Goal: Information Seeking & Learning: Learn about a topic

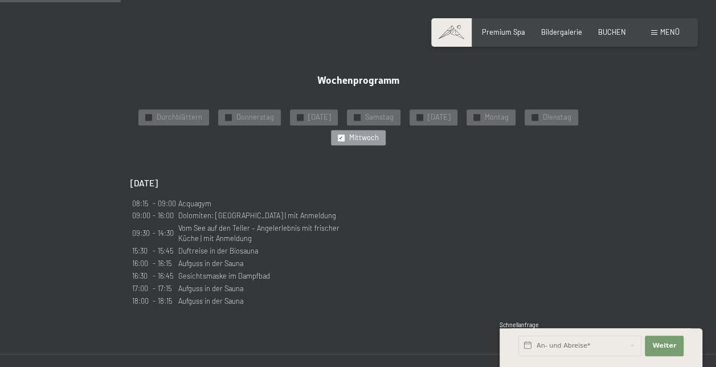
click at [652, 30] on div "Menü" at bounding box center [665, 32] width 28 height 10
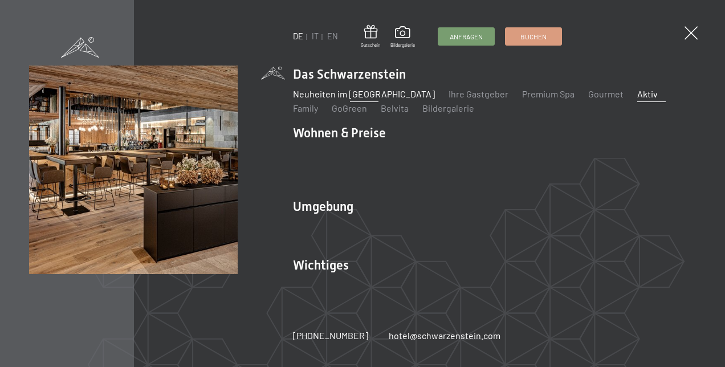
click at [362, 97] on link "Neuheiten im [GEOGRAPHIC_DATA]" at bounding box center [364, 93] width 142 height 11
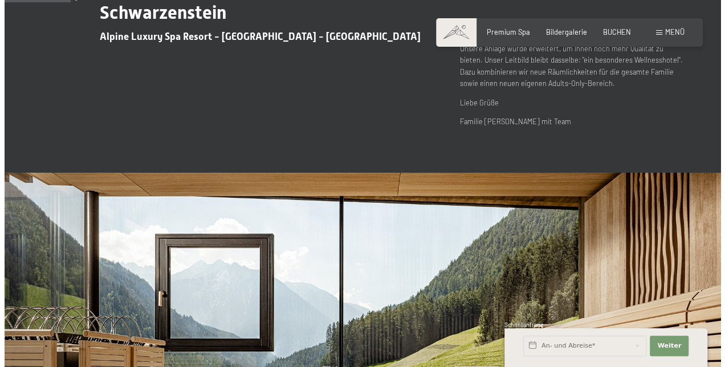
scroll to position [331, 0]
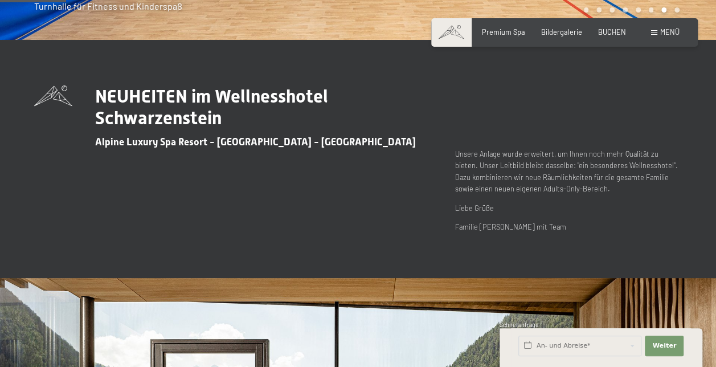
click at [659, 35] on div "Menü" at bounding box center [665, 32] width 28 height 10
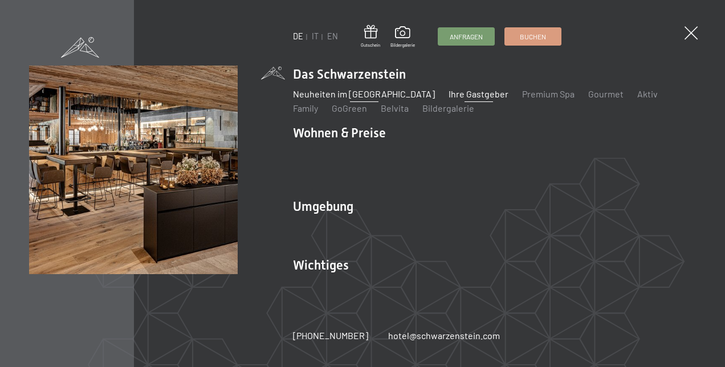
click at [451, 98] on link "Ihre Gastgeber" at bounding box center [479, 93] width 60 height 11
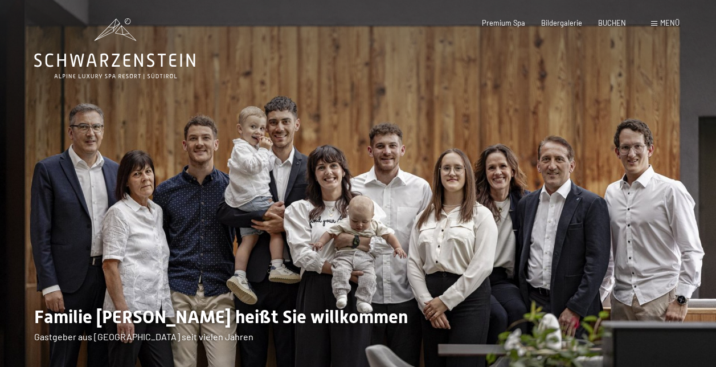
click at [655, 22] on span at bounding box center [654, 23] width 6 height 5
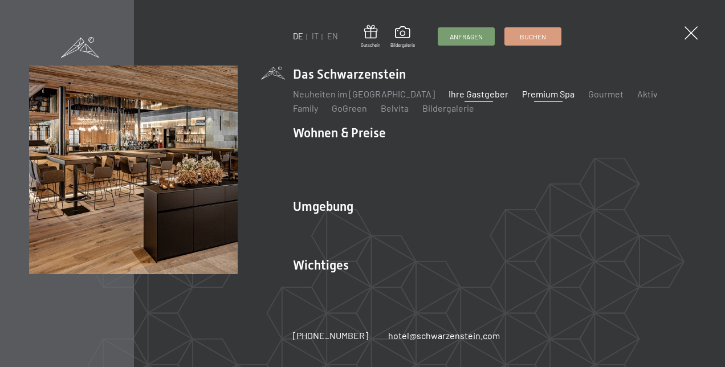
click at [536, 99] on link "Premium Spa" at bounding box center [548, 93] width 52 height 11
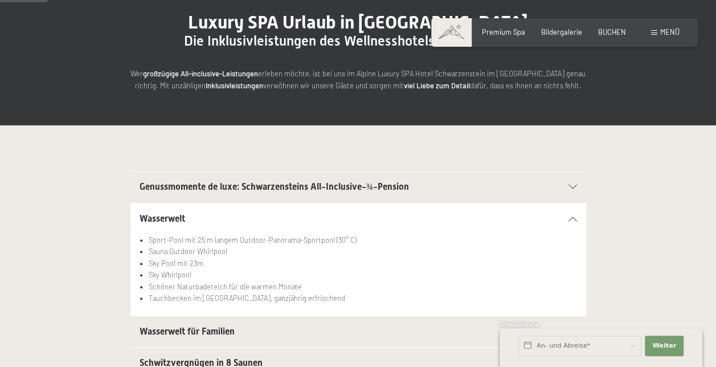
click at [235, 331] on span "Wasserwelt für Familien" at bounding box center [187, 331] width 95 height 11
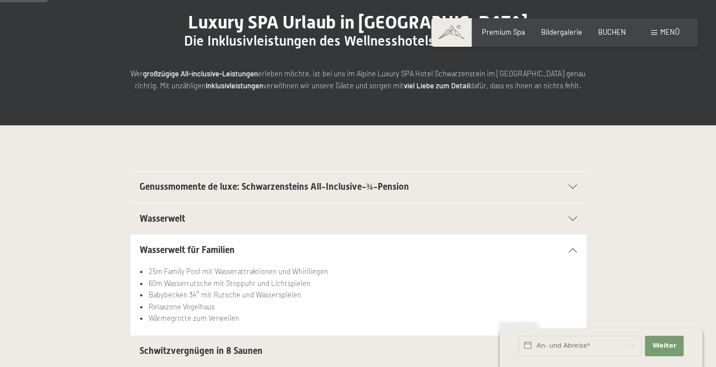
click at [232, 352] on span "Schwitzvergnügen in 8 Saunen" at bounding box center [201, 350] width 123 height 11
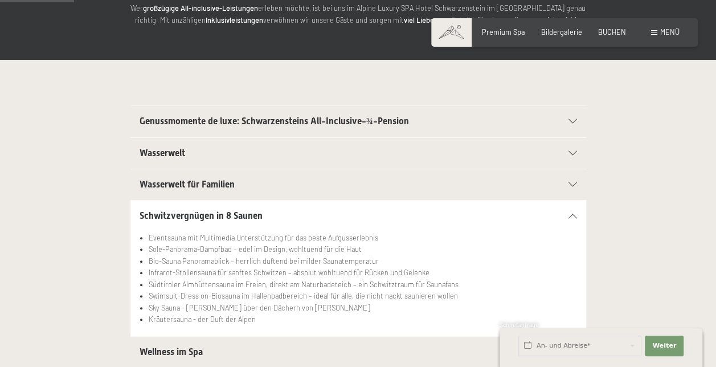
scroll to position [182, 0]
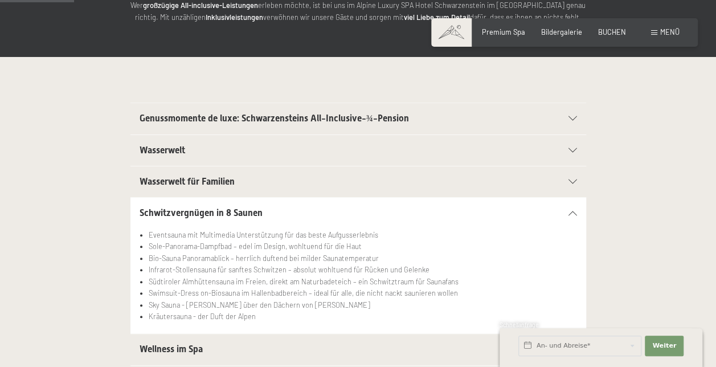
click at [201, 344] on span "Wellness im Spa" at bounding box center [171, 349] width 63 height 11
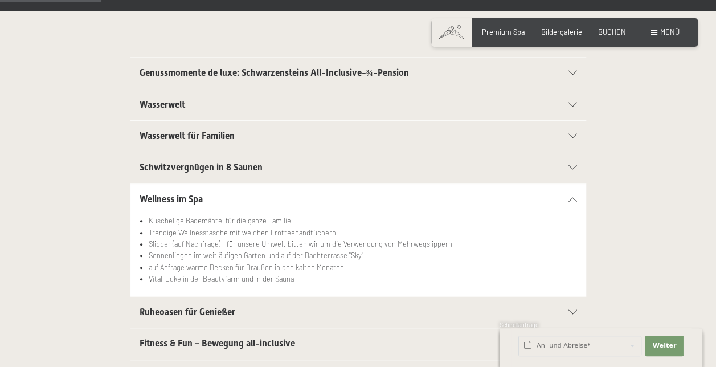
scroll to position [251, 0]
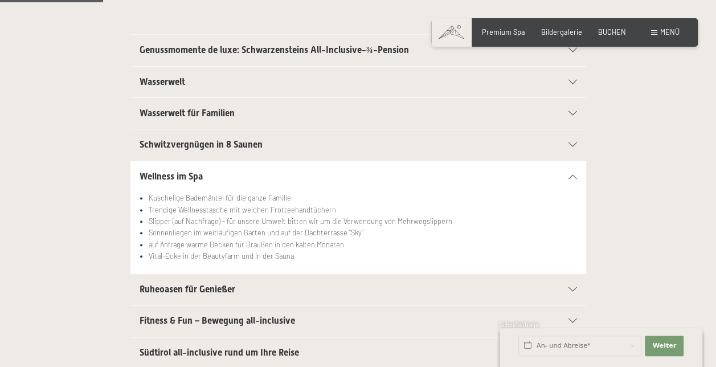
click at [370, 84] on h2 "Wasserwelt" at bounding box center [337, 82] width 394 height 13
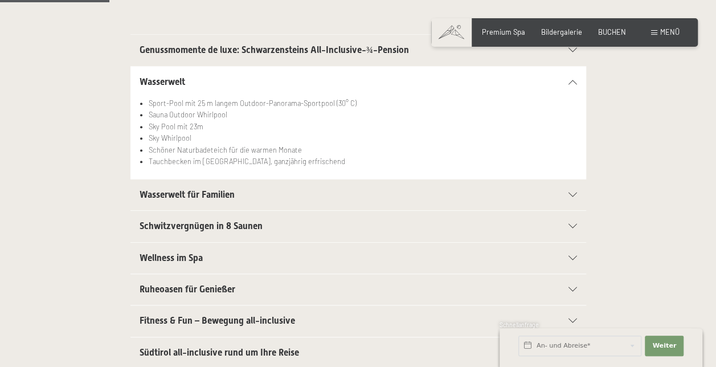
click at [573, 257] on icon at bounding box center [573, 258] width 9 height 5
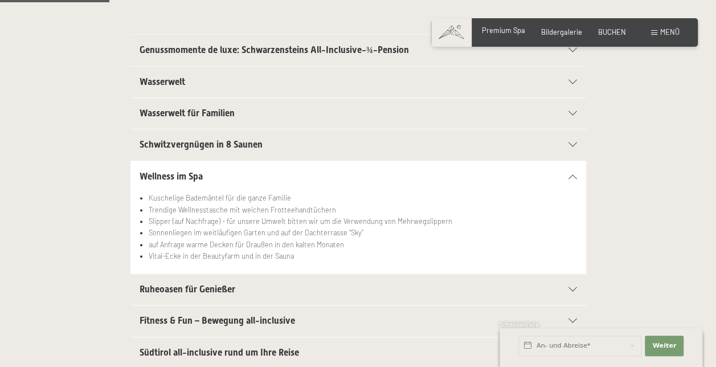
click at [498, 34] on span "Premium Spa" at bounding box center [503, 30] width 43 height 9
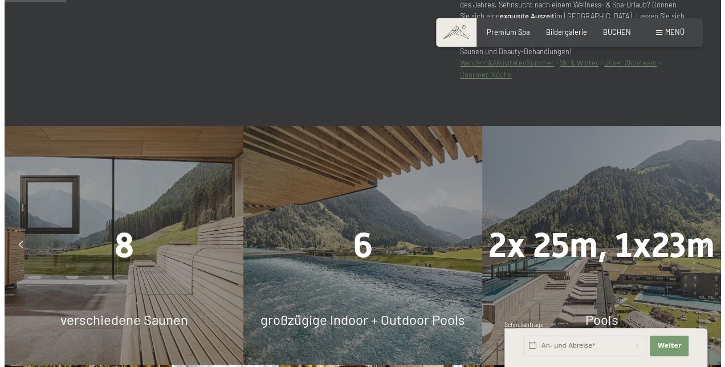
scroll to position [633, 0]
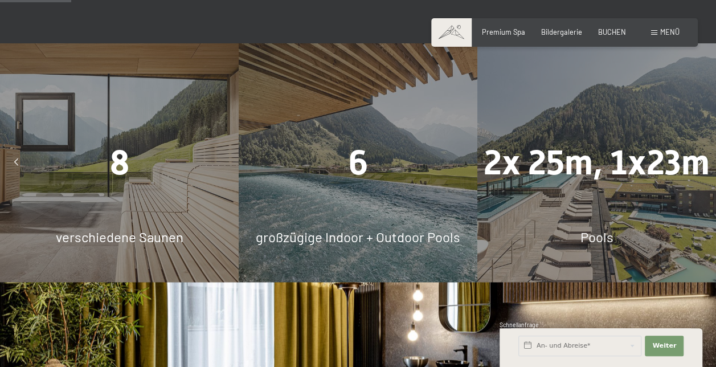
click at [105, 148] on div "8" at bounding box center [119, 162] width 239 height 48
click at [96, 239] on div "8 verschiedene Saunen" at bounding box center [119, 162] width 239 height 239
click at [654, 30] on div "Menü" at bounding box center [665, 32] width 28 height 10
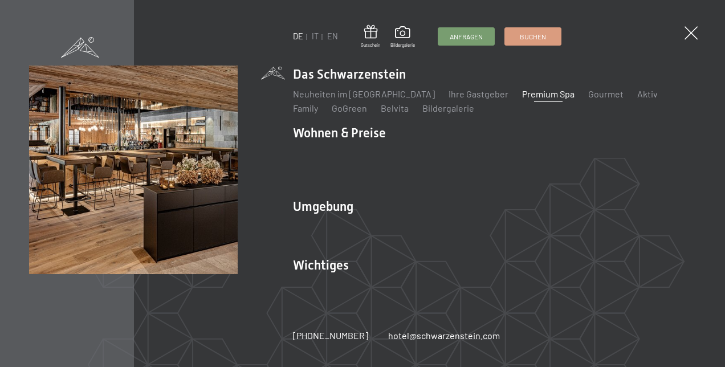
click at [523, 99] on link "Premium Spa" at bounding box center [548, 93] width 52 height 11
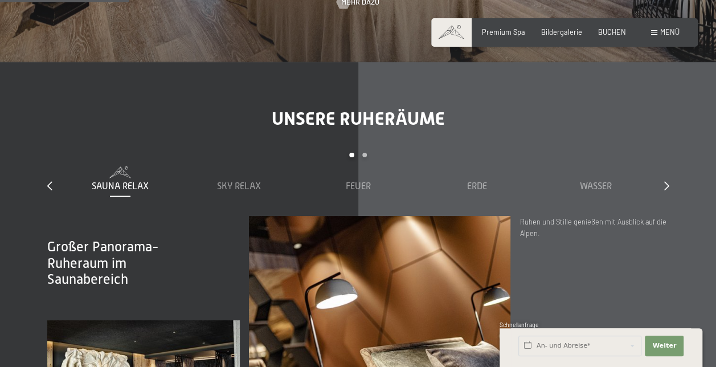
scroll to position [1122, 0]
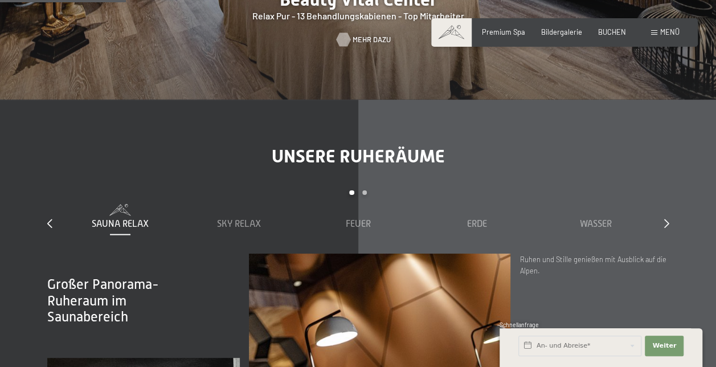
click at [353, 35] on span "Mehr dazu" at bounding box center [372, 40] width 38 height 10
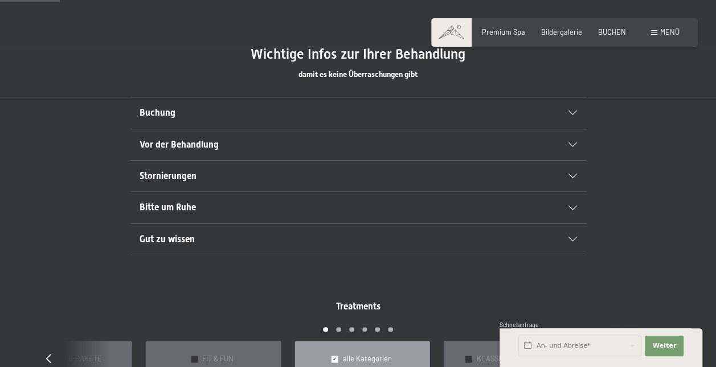
scroll to position [614, 0]
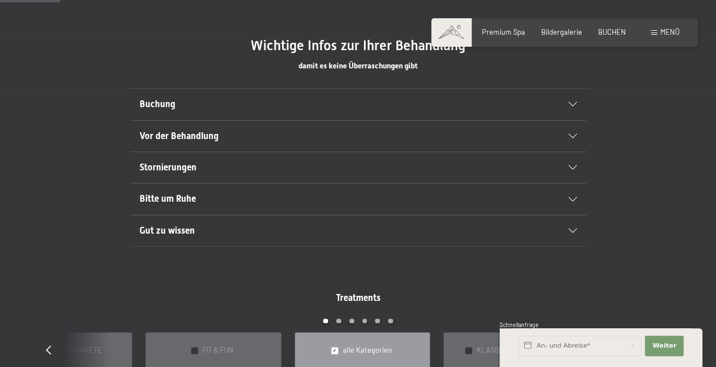
click at [567, 128] on div "Vor der Behandlung" at bounding box center [359, 136] width 438 height 31
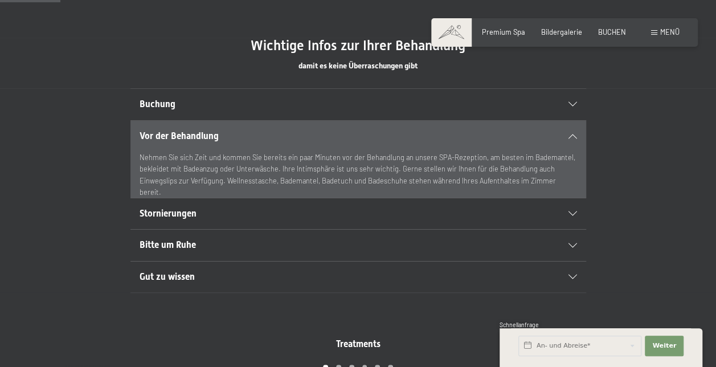
click at [570, 130] on div "Vor der Behandlung" at bounding box center [359, 136] width 438 height 31
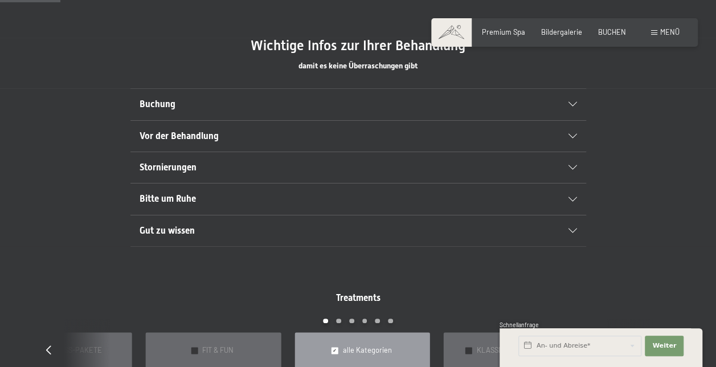
click at [566, 136] on div at bounding box center [567, 136] width 20 height 5
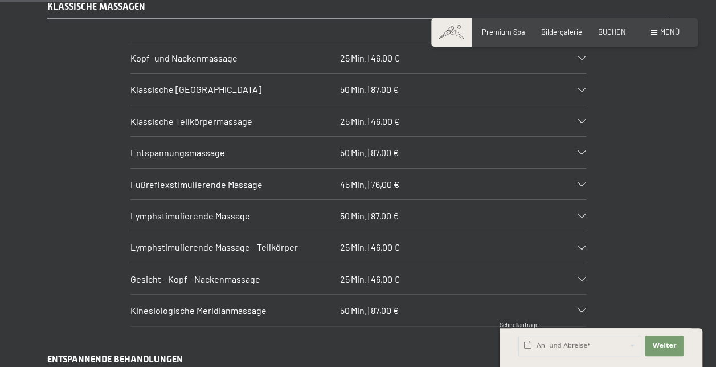
scroll to position [1034, 0]
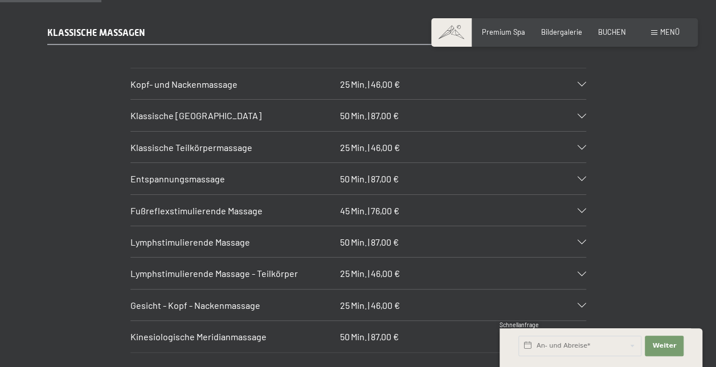
click at [290, 330] on h3 "Kinesiologische Meridianmassage" at bounding box center [233, 336] width 205 height 13
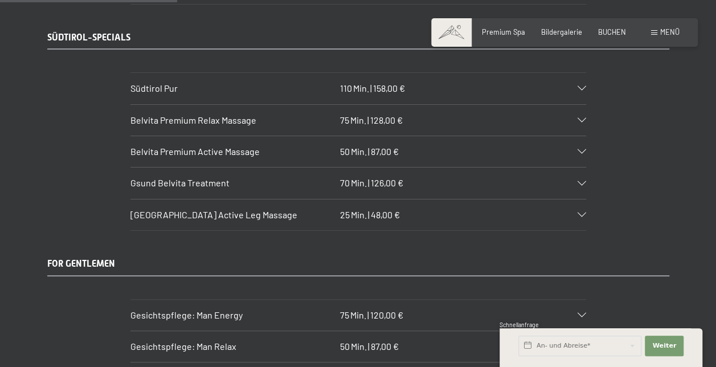
scroll to position [1840, 0]
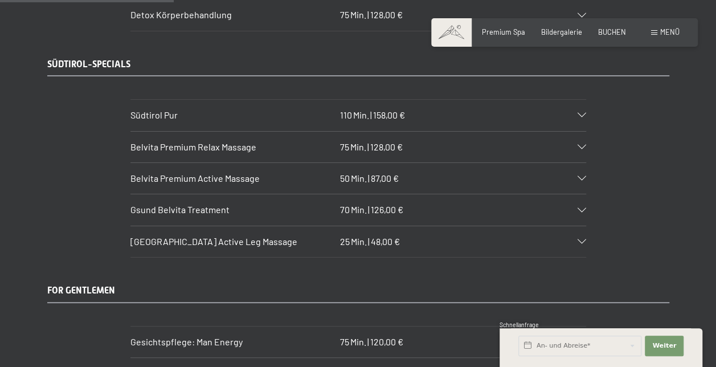
click at [262, 141] on h3 "Belvita Premium Relax Massage" at bounding box center [233, 147] width 205 height 13
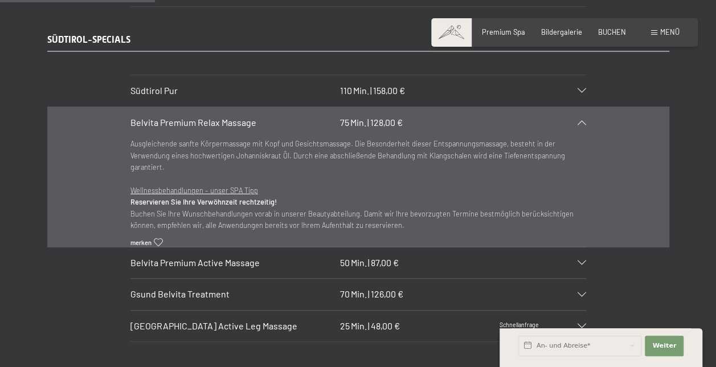
scroll to position [1582, 0]
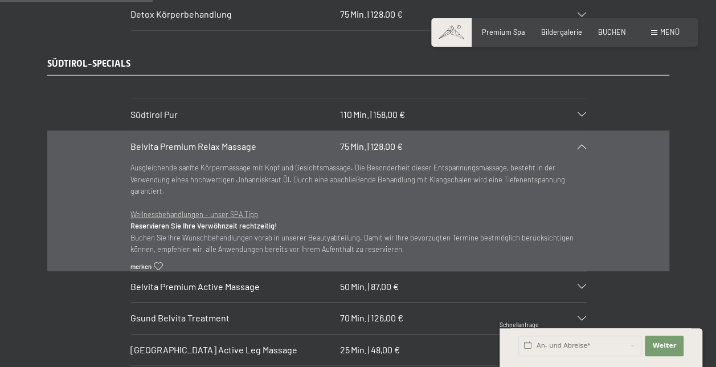
click at [581, 144] on icon at bounding box center [582, 146] width 9 height 5
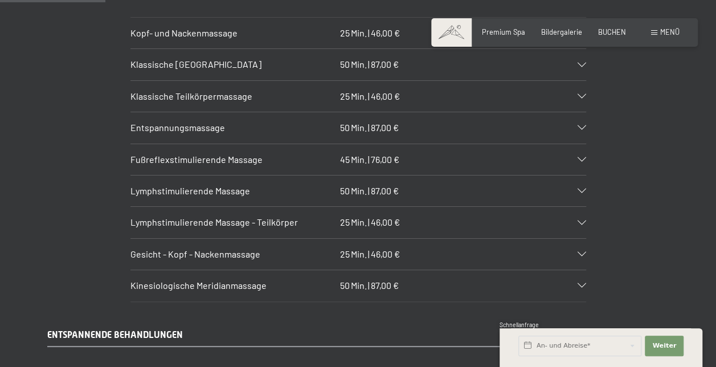
scroll to position [1076, 0]
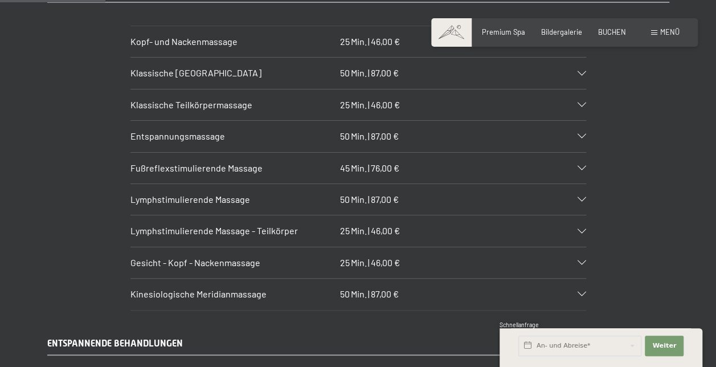
click at [585, 215] on div "Lymphstimulierende Massage - Teilkörper 25 Min. | 46,00 €" at bounding box center [359, 230] width 456 height 31
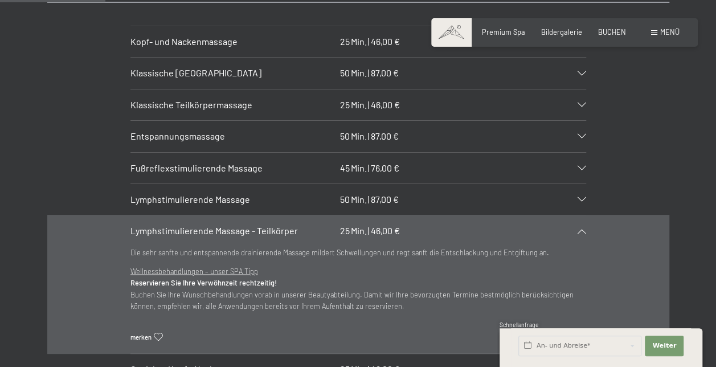
click at [585, 215] on div "Lymphstimulierende Massage - Teilkörper 25 Min. | 46,00 €" at bounding box center [359, 230] width 456 height 31
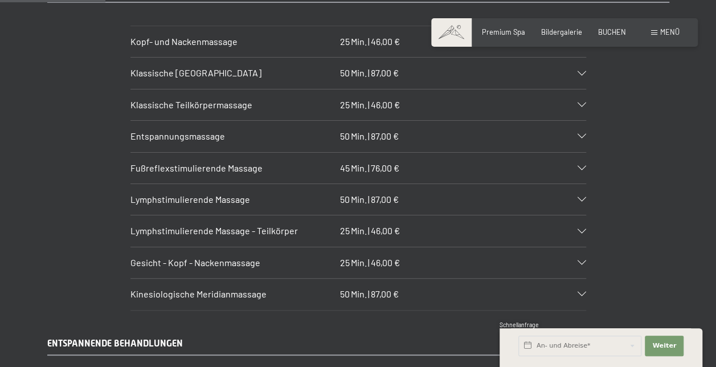
click at [578, 192] on div "Lymphstimulierende Massage 50 Min. | 87,00 €" at bounding box center [359, 199] width 456 height 31
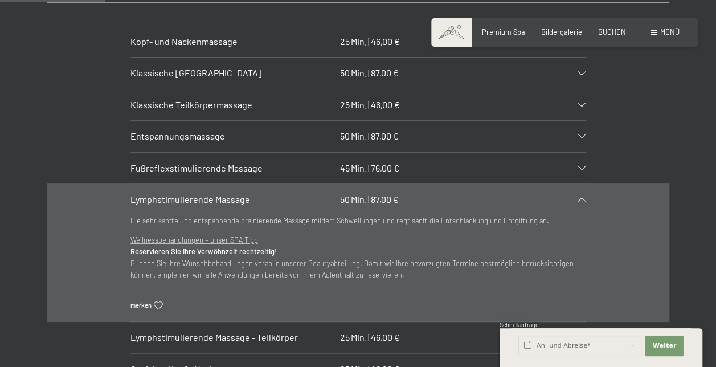
click at [442, 121] on div "Entspannungsmassage 50 Min. | 87,00 €" at bounding box center [359, 136] width 456 height 31
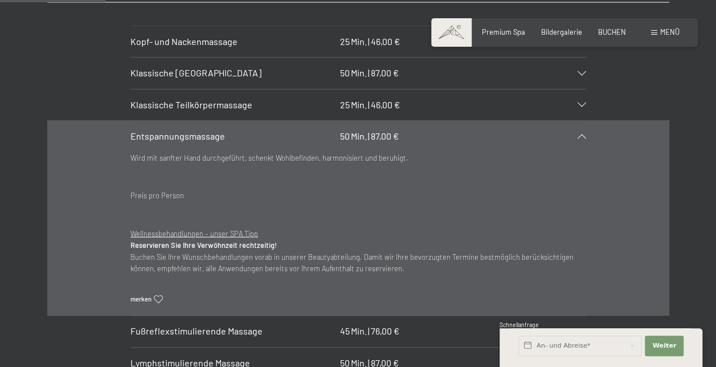
click at [584, 134] on icon at bounding box center [582, 136] width 9 height 5
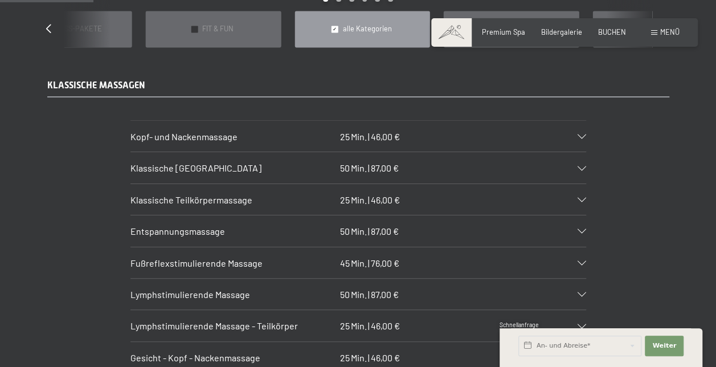
scroll to position [956, 0]
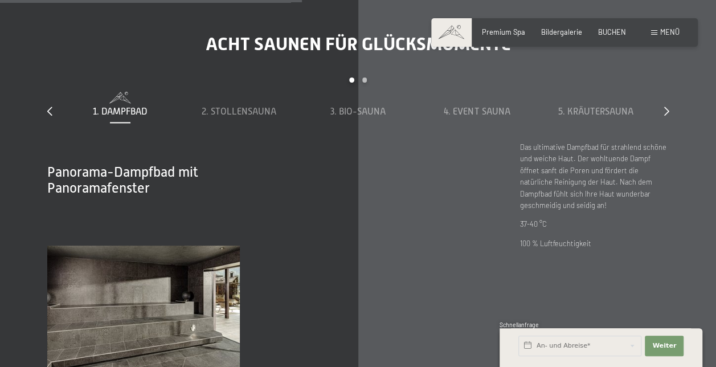
scroll to position [2870, 0]
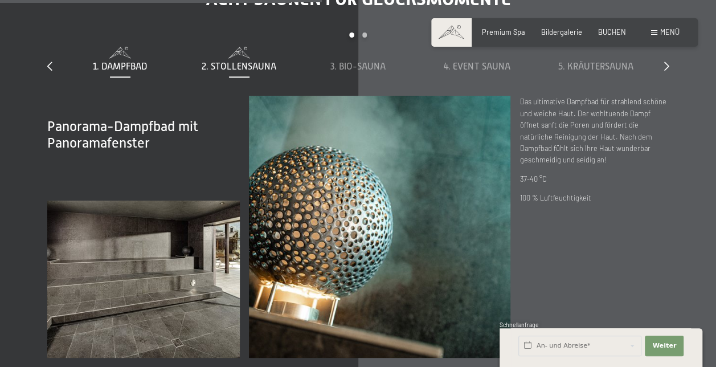
click at [255, 62] on span "2. Stollensauna" at bounding box center [239, 67] width 75 height 10
